Goal: Transaction & Acquisition: Purchase product/service

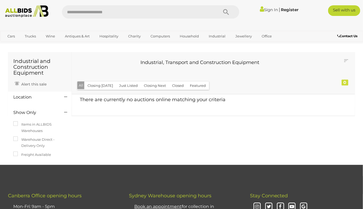
click at [318, 34] on div "Contact Us" at bounding box center [333, 36] width 61 height 7
click at [269, 11] on link "Sign In" at bounding box center [269, 9] width 18 height 5
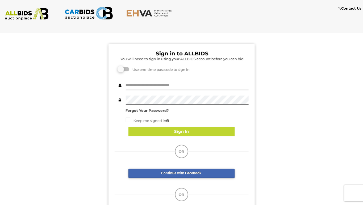
type input "**********"
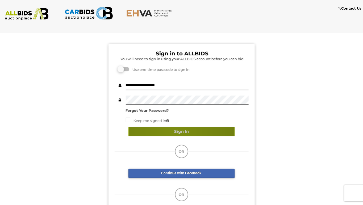
click at [171, 131] on button "Sign In" at bounding box center [182, 131] width 106 height 9
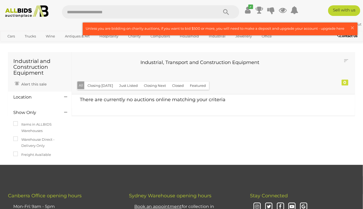
click at [111, 12] on input "text" at bounding box center [137, 11] width 151 height 13
type input "**********"
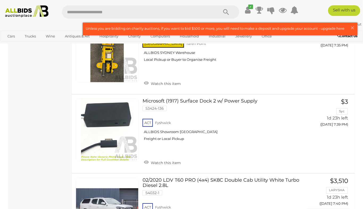
scroll to position [2011, 0]
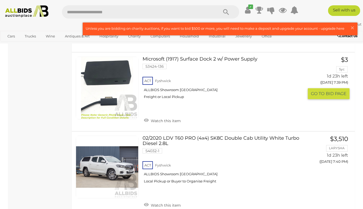
click at [193, 57] on link "Microsoft (1917) Surface Dock 2 w/ Power Supply 53424-136 ACT Fyshwick Freight …" at bounding box center [225, 80] width 157 height 47
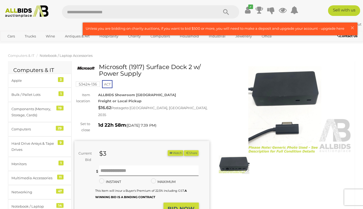
click at [78, 55] on span "Notebook / Laptop Accessories" at bounding box center [66, 55] width 53 height 4
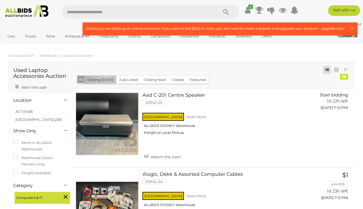
click at [106, 80] on button "Closing [DATE]" at bounding box center [100, 80] width 32 height 8
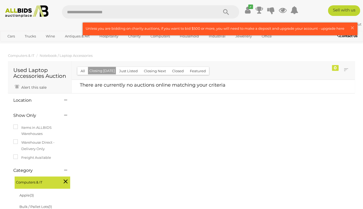
click at [154, 71] on button "Closing Next" at bounding box center [155, 71] width 28 height 8
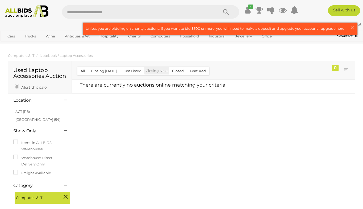
click at [144, 13] on input "text" at bounding box center [137, 11] width 151 height 13
type input "**********"
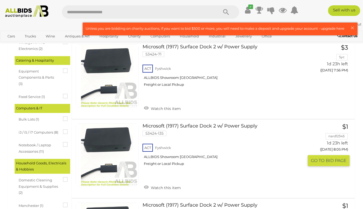
scroll to position [296, 0]
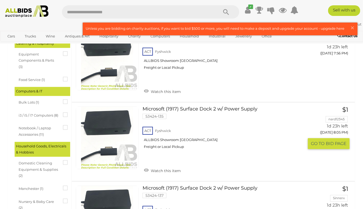
click at [209, 109] on link "Microsoft (1917) Surface Dock 2 w/ Power Supply 53424-135 ACT Fyshwick Freight …" at bounding box center [225, 130] width 157 height 47
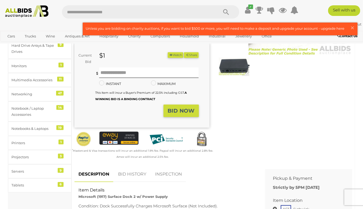
scroll to position [59, 0]
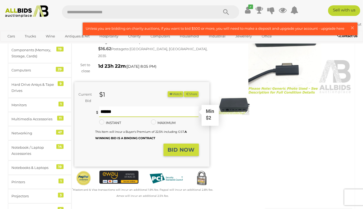
click at [141, 107] on input "text" at bounding box center [149, 112] width 100 height 11
type input "*"
click at [174, 147] on strong "BID NOW" at bounding box center [181, 150] width 27 height 6
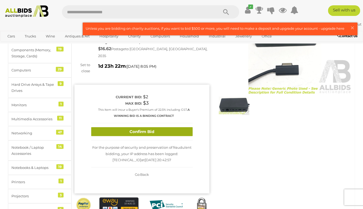
click at [156, 127] on button "Confirm Bid" at bounding box center [142, 131] width 102 height 9
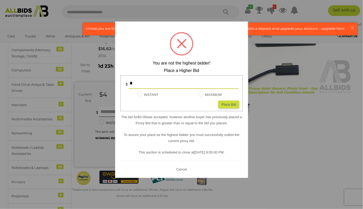
click at [183, 168] on button "Cancel" at bounding box center [182, 169] width 14 height 7
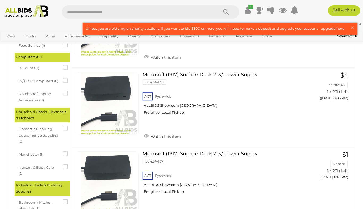
scroll to position [370, 0]
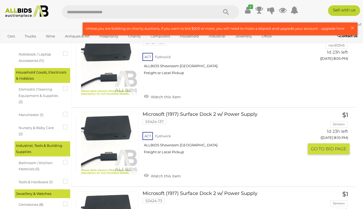
click at [190, 112] on link "Microsoft (1917) Surface Dock 2 w/ Power Supply 53424-137 ACT Fyshwick Freight …" at bounding box center [225, 135] width 157 height 47
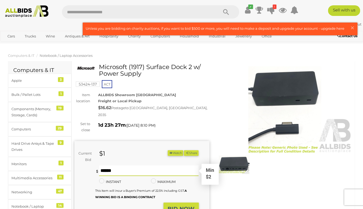
click at [132, 166] on input "text" at bounding box center [149, 171] width 100 height 11
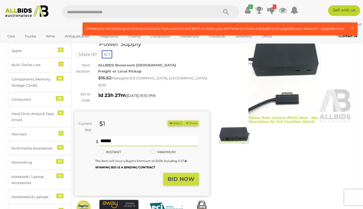
scroll to position [59, 0]
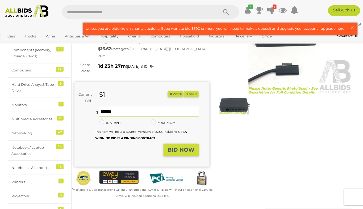
type input "*"
click at [177, 147] on strong "BID NOW" at bounding box center [181, 150] width 27 height 6
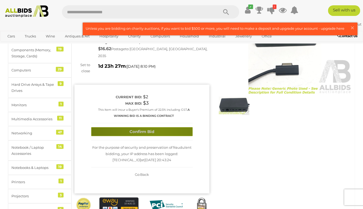
click at [157, 127] on button "Confirm Bid" at bounding box center [142, 131] width 102 height 9
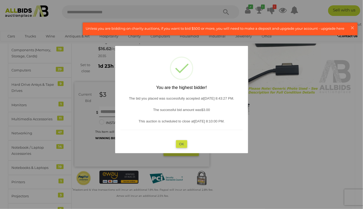
click at [182, 142] on button "OK" at bounding box center [181, 144] width 11 height 8
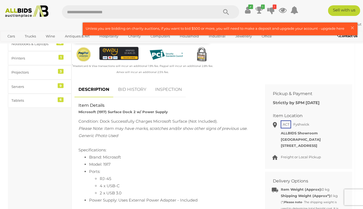
scroll to position [177, 0]
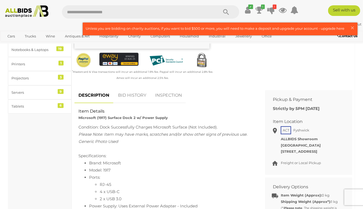
click at [288, 161] on span "Freight or Local Pickup" at bounding box center [301, 163] width 40 height 4
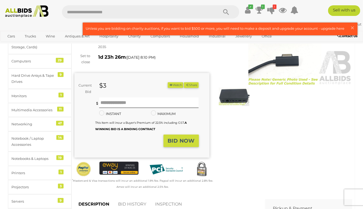
scroll to position [0, 0]
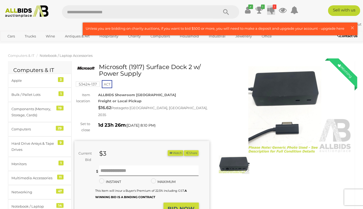
click at [275, 10] on icon at bounding box center [271, 10] width 7 height 10
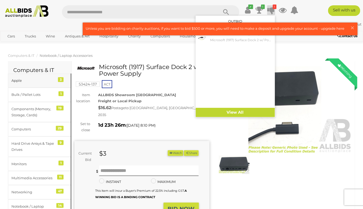
click at [27, 80] on div "Apple" at bounding box center [33, 81] width 44 height 6
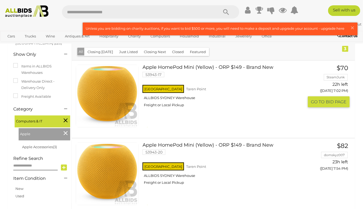
scroll to position [89, 0]
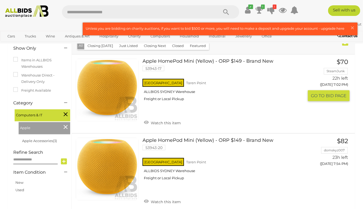
click at [191, 60] on link "Apple HomePod Mini (Yellow) - ORP $149 - Brand New 53943-17 NSW Taren Point" at bounding box center [225, 82] width 157 height 47
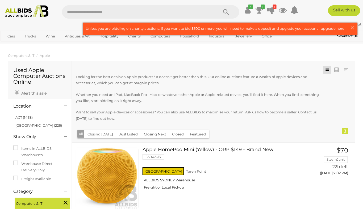
click at [26, 14] on img at bounding box center [27, 11] width 48 height 12
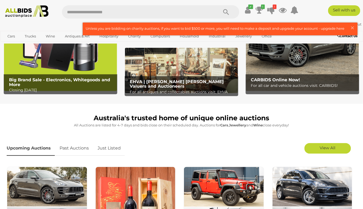
scroll to position [118, 0]
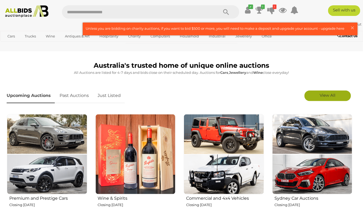
click at [326, 95] on span "View All" at bounding box center [328, 95] width 16 height 5
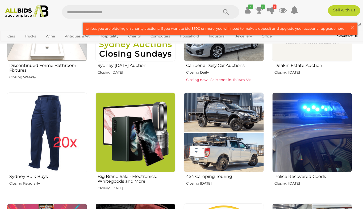
scroll to position [384, 0]
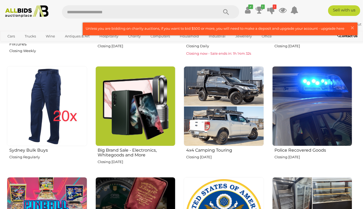
click at [40, 112] on img at bounding box center [47, 106] width 80 height 80
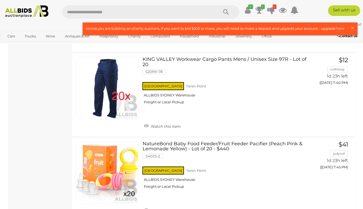
scroll to position [887, 0]
